Goal: Information Seeking & Learning: Learn about a topic

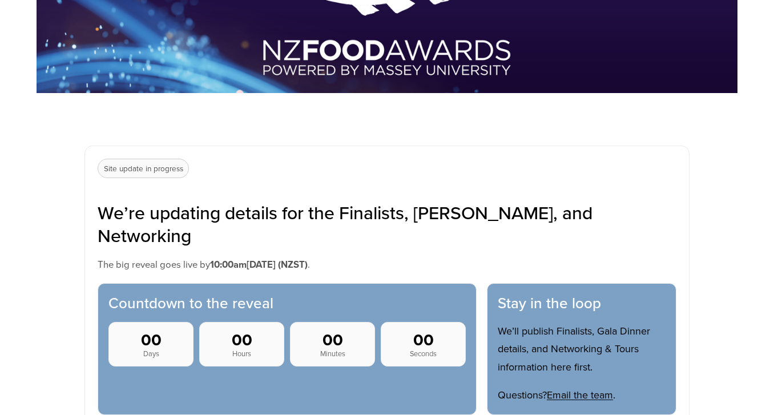
scroll to position [319, 0]
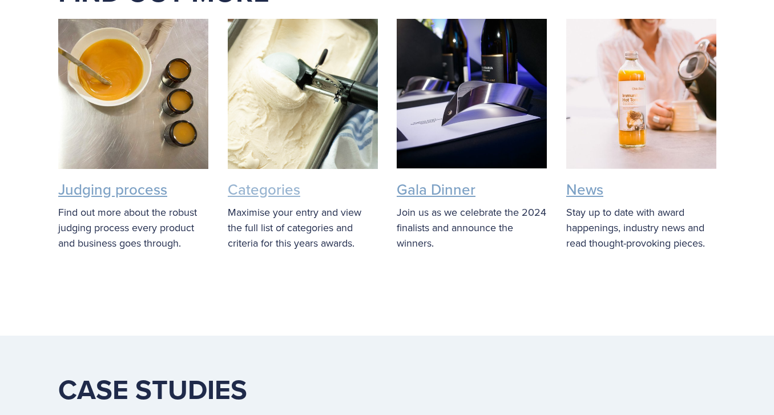
scroll to position [1735, 0]
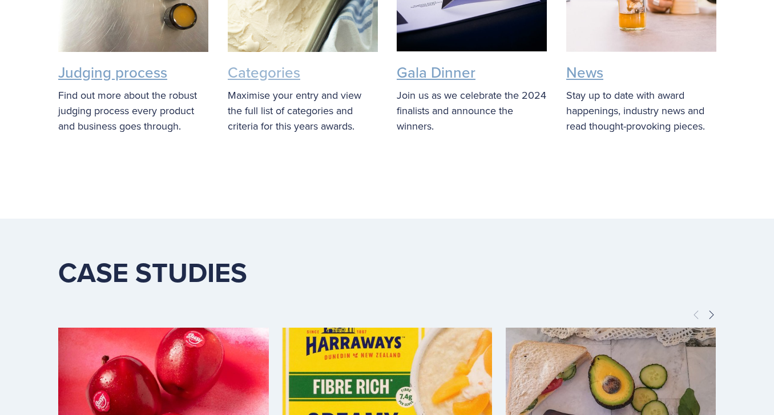
click at [272, 72] on link "Categories" at bounding box center [264, 72] width 72 height 21
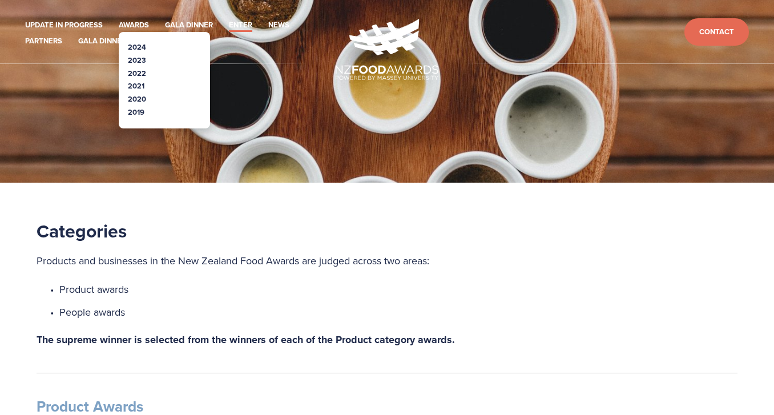
click at [140, 46] on link "2024" at bounding box center [137, 47] width 18 height 11
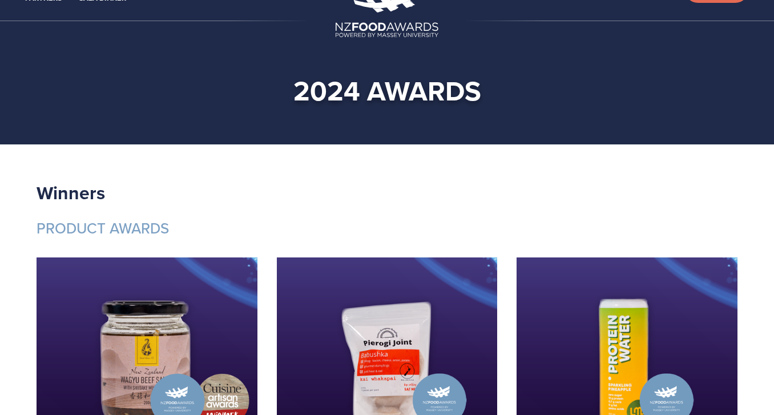
scroll to position [43, 0]
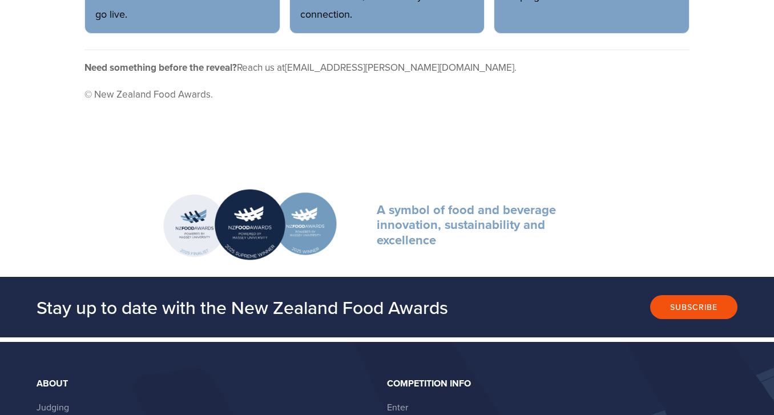
scroll to position [716, 0]
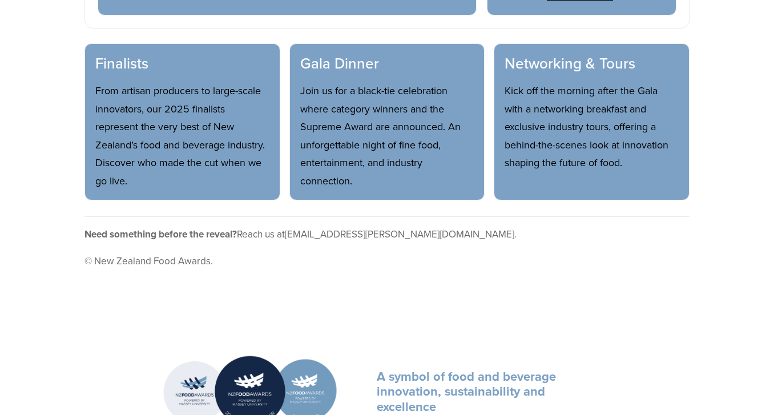
drag, startPoint x: 114, startPoint y: 46, endPoint x: 126, endPoint y: 53, distance: 13.3
click at [114, 54] on h3 "Finalists" at bounding box center [182, 63] width 174 height 19
drag, startPoint x: 145, startPoint y: 92, endPoint x: 153, endPoint y: 102, distance: 12.2
click at [145, 93] on p "From artisan producers to large-scale innovators, our 2025 finalists represent …" at bounding box center [182, 136] width 174 height 108
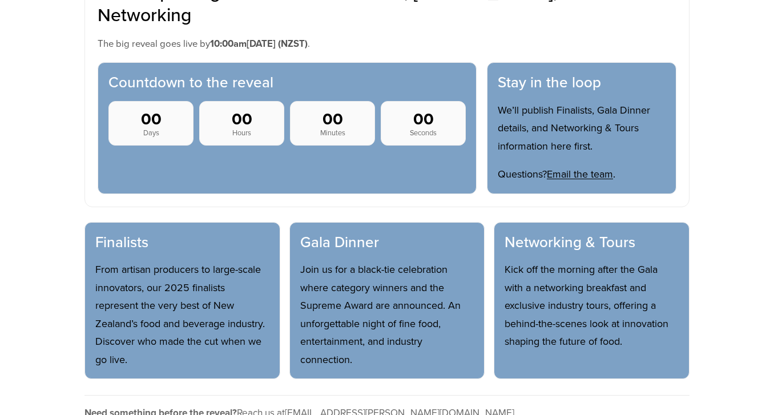
scroll to position [380, 0]
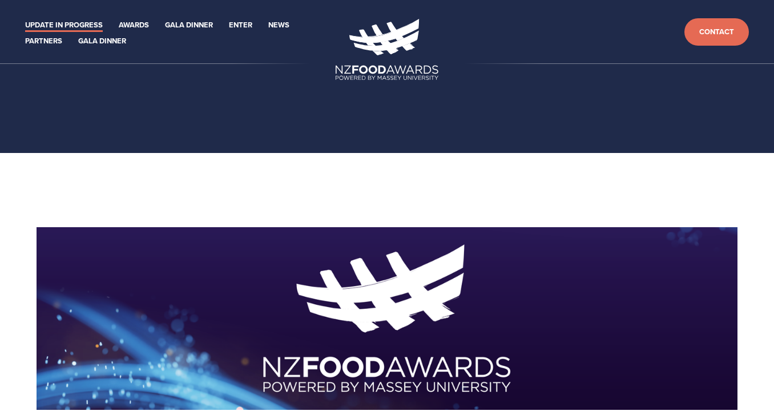
scroll to position [380, 0]
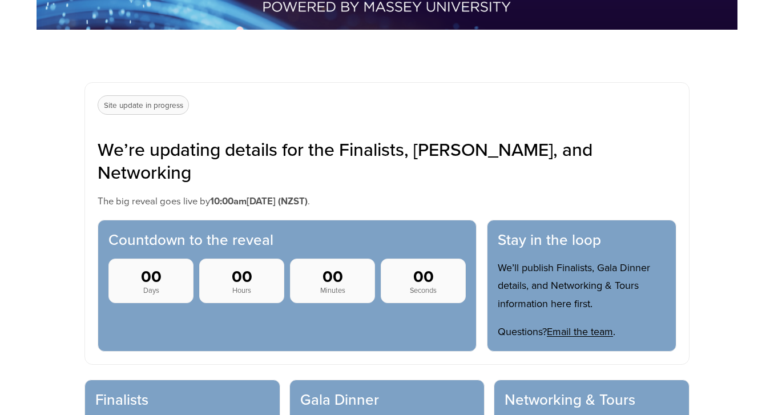
drag, startPoint x: 125, startPoint y: 105, endPoint x: 141, endPoint y: 107, distance: 16.6
click at [125, 106] on p "Site update in progress" at bounding box center [143, 104] width 91 height 19
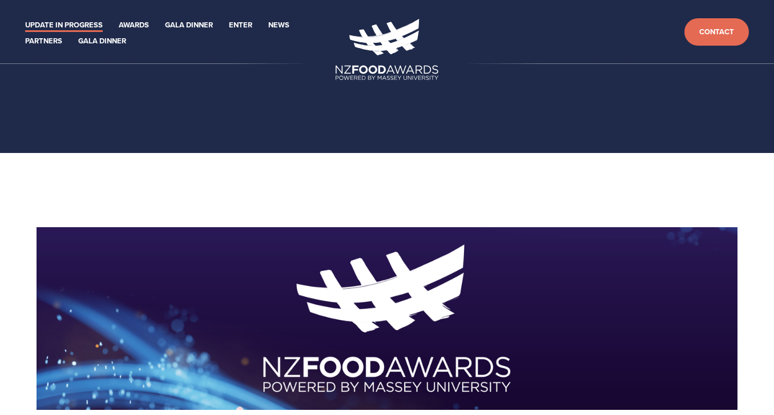
scroll to position [380, 0]
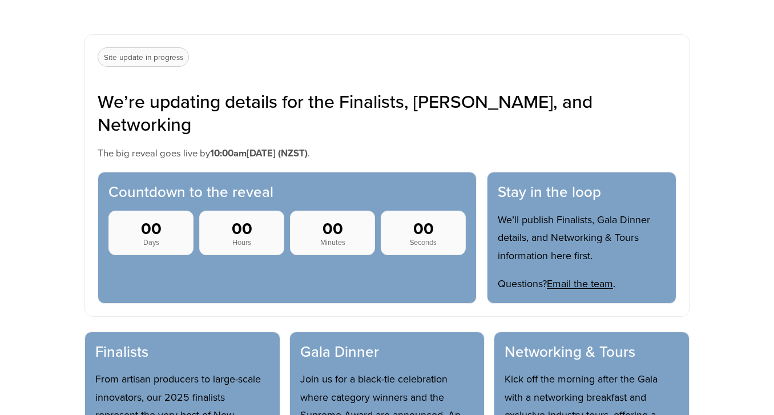
scroll to position [439, 0]
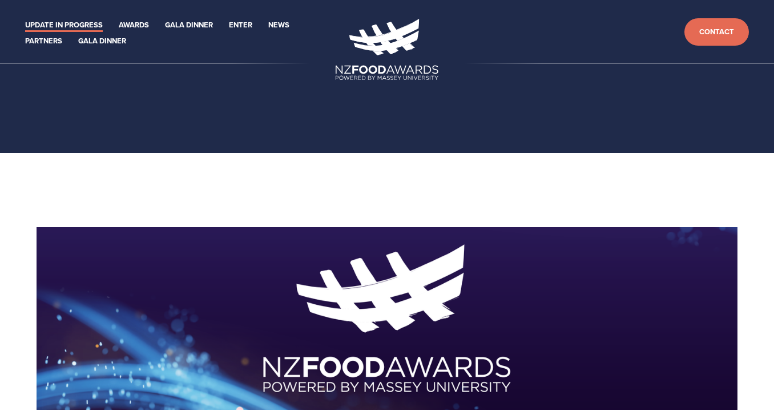
click at [78, 23] on link "Update in Progress" at bounding box center [64, 25] width 78 height 13
